Goal: Transaction & Acquisition: Purchase product/service

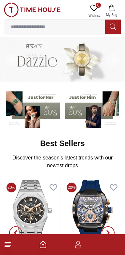
click at [42, 27] on input at bounding box center [54, 26] width 101 height 13
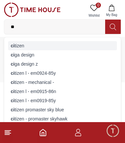
type input "**"
click at [13, 45] on strong "ci" at bounding box center [13, 45] width 4 height 5
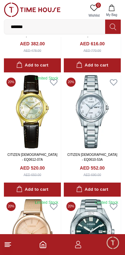
scroll to position [118, 0]
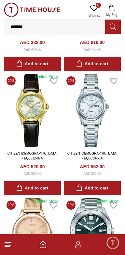
click at [8, 246] on icon at bounding box center [8, 245] width 8 height 8
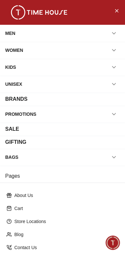
scroll to position [66, 0]
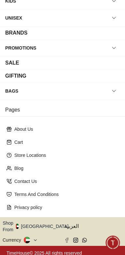
click at [44, 222] on button "Shop From [GEOGRAPHIC_DATA]" at bounding box center [38, 226] width 71 height 13
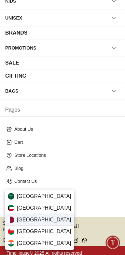
click at [14, 221] on div "[GEOGRAPHIC_DATA]" at bounding box center [39, 220] width 69 height 12
